Goal: Information Seeking & Learning: Learn about a topic

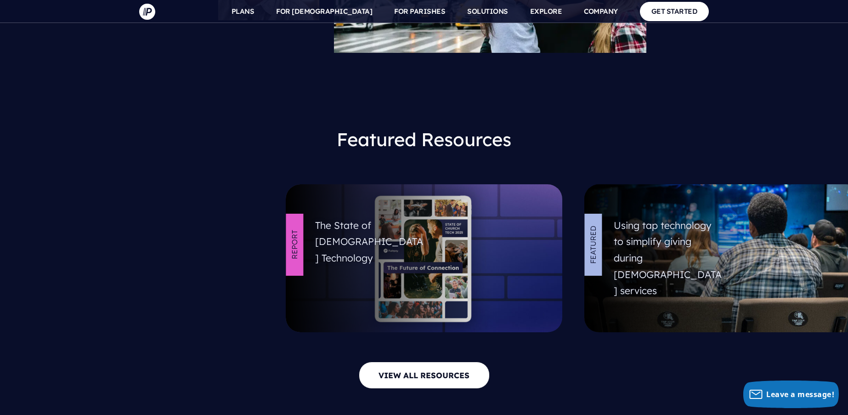
scroll to position [4020, 0]
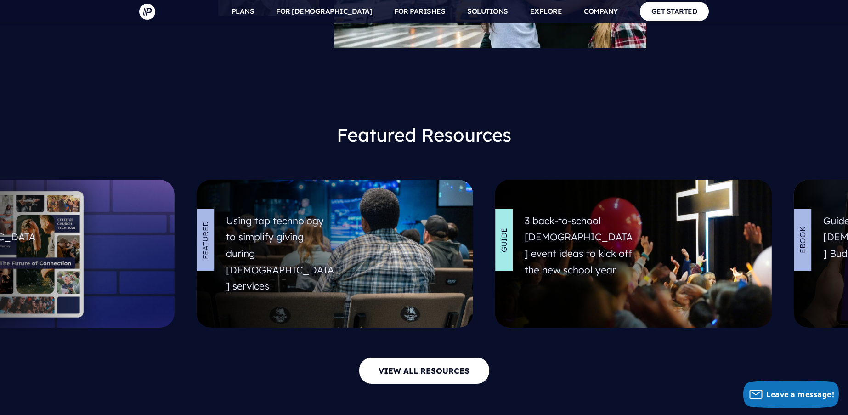
click at [275, 220] on link at bounding box center [335, 254] width 276 height 148
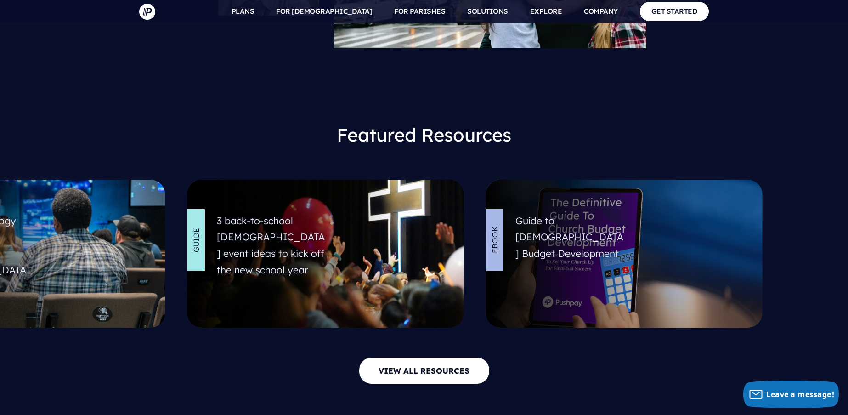
click at [137, 218] on link at bounding box center [27, 254] width 276 height 148
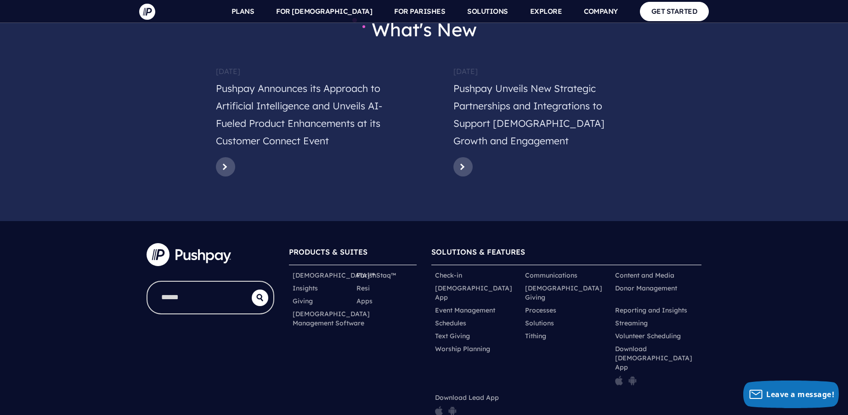
scroll to position [4543, 0]
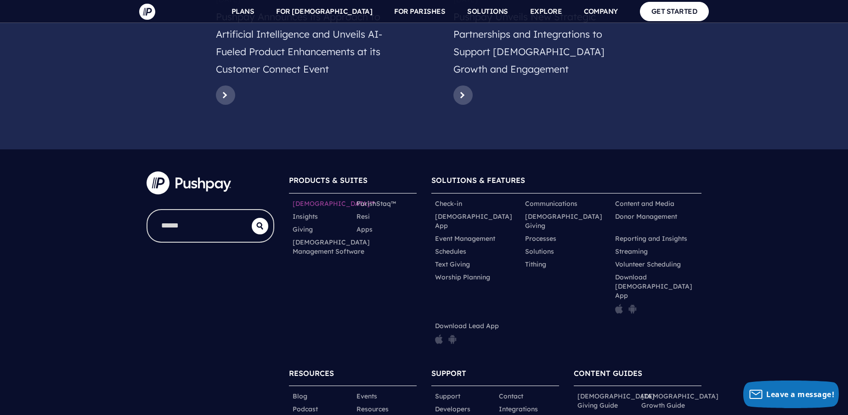
click at [319, 199] on link "[DEMOGRAPHIC_DATA]™" at bounding box center [334, 203] width 82 height 9
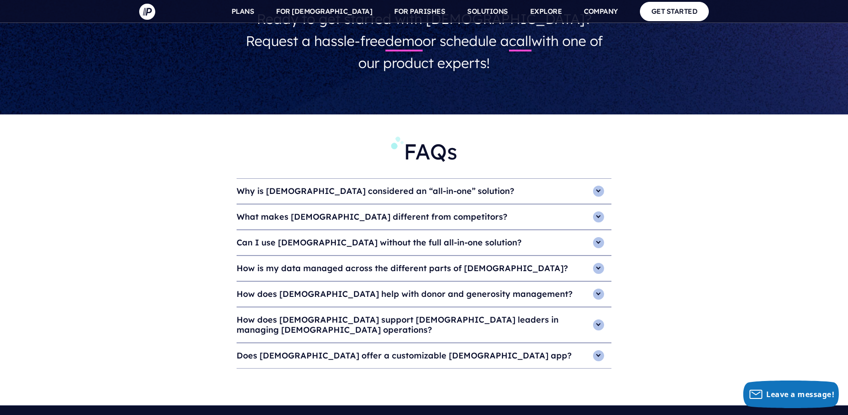
scroll to position [3803, 0]
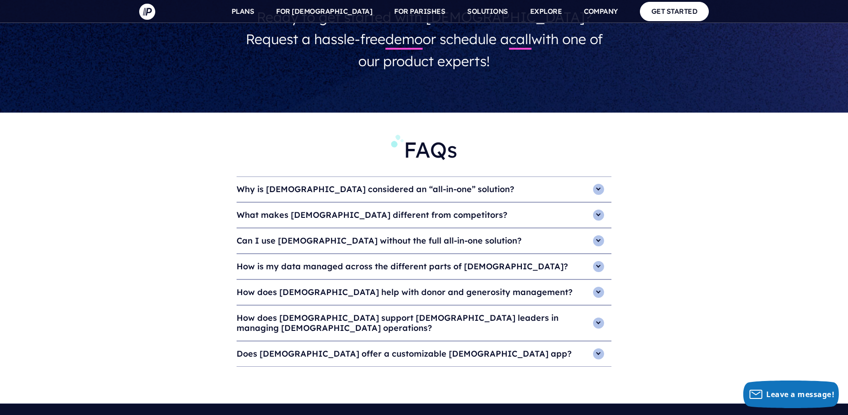
click at [451, 150] on div "FAQs Why is ChurchStaq considered an “all-in-one” solution? ChurchStaq is a lea…" at bounding box center [424, 258] width 848 height 291
